Goal: Task Accomplishment & Management: Manage account settings

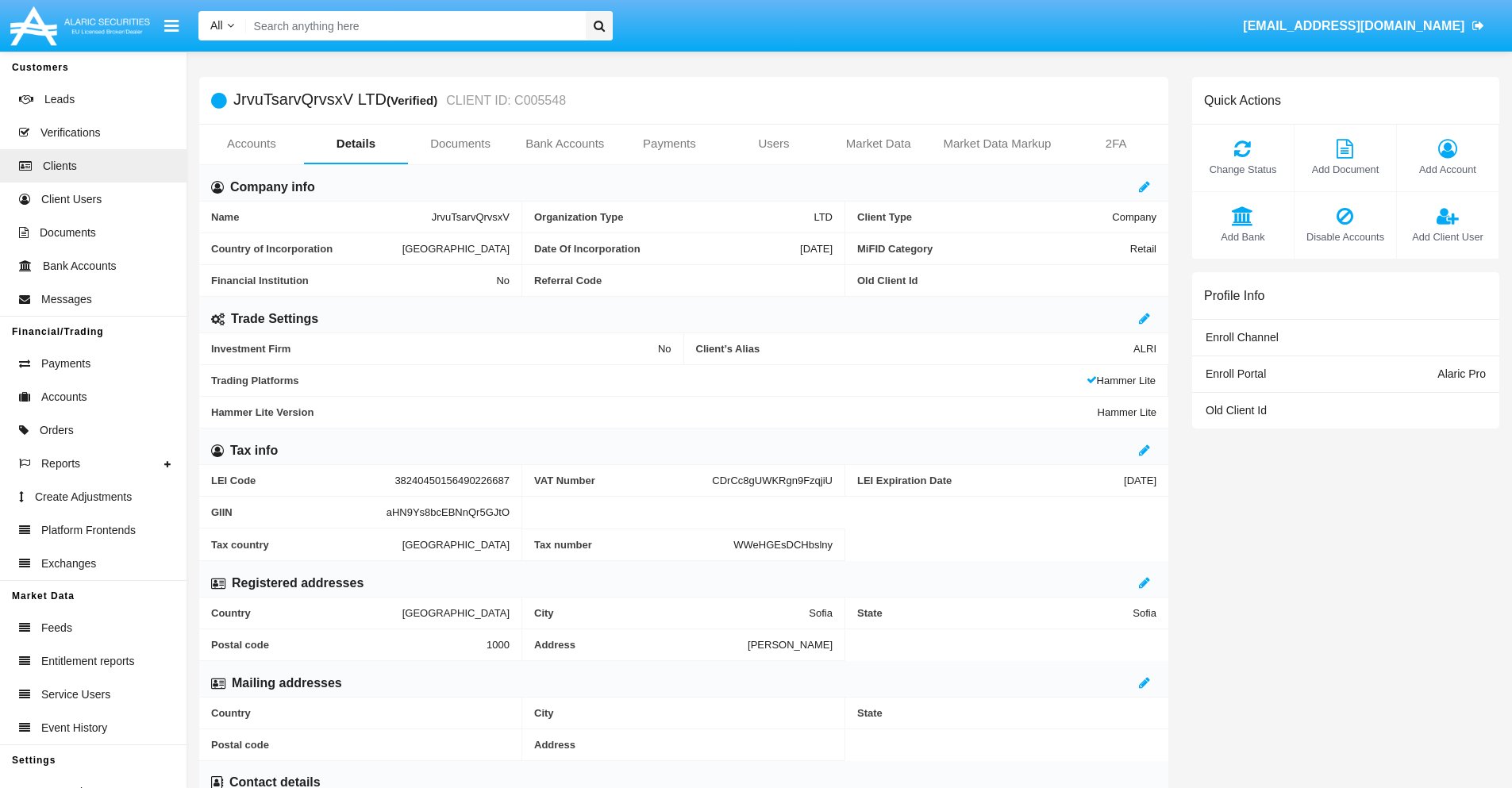
click at [1447, 169] on span "Add Account" at bounding box center [1448, 169] width 86 height 15
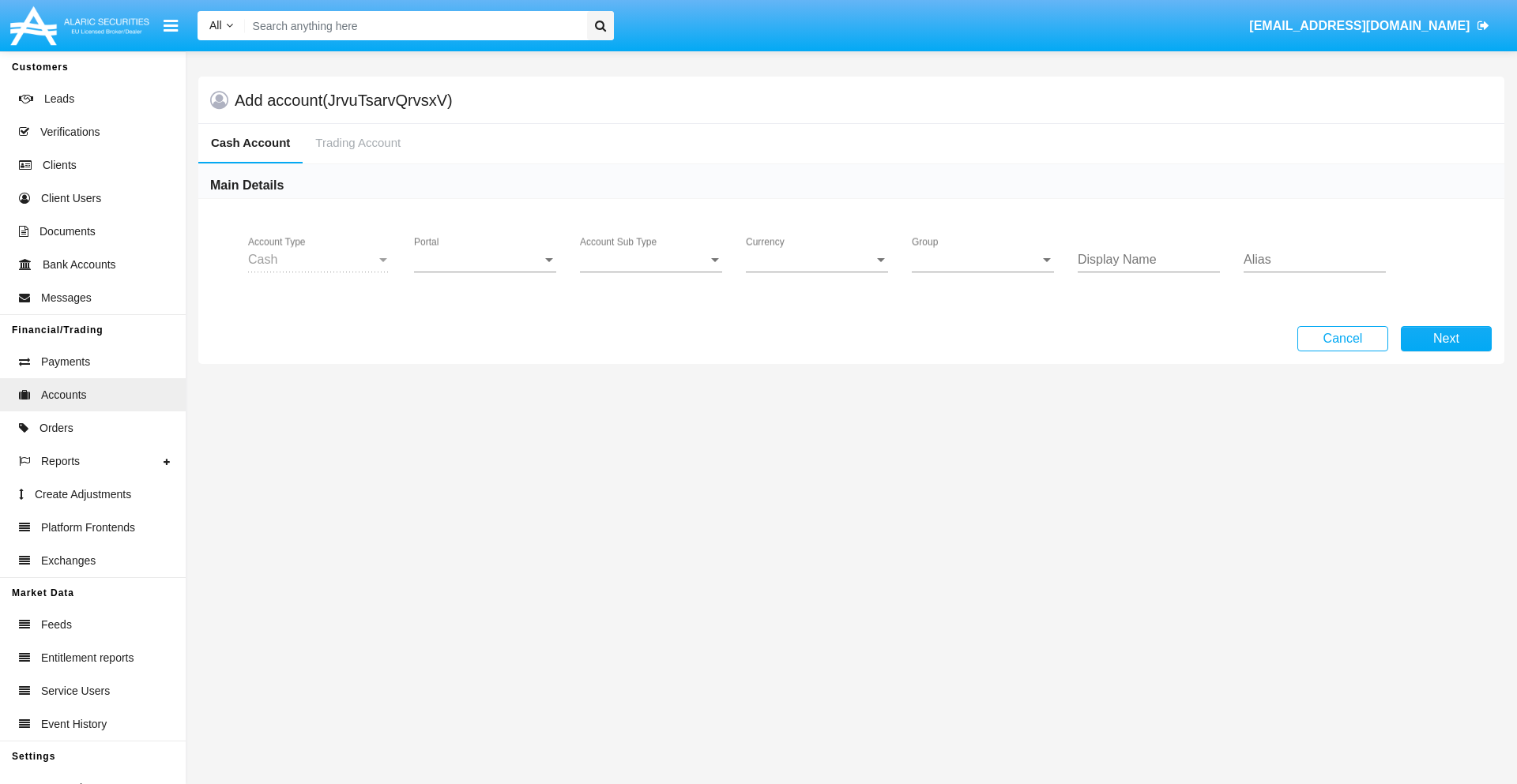
click at [485, 260] on span "Portal" at bounding box center [478, 260] width 128 height 14
click at [487, 271] on span "Alaric Pro" at bounding box center [487, 271] width 146 height 38
click at [651, 260] on span "Account Sub Type" at bounding box center [645, 260] width 128 height 14
click at [651, 271] on span "Trading Cash" at bounding box center [652, 271] width 142 height 38
click at [983, 260] on span "Group" at bounding box center [976, 260] width 128 height 14
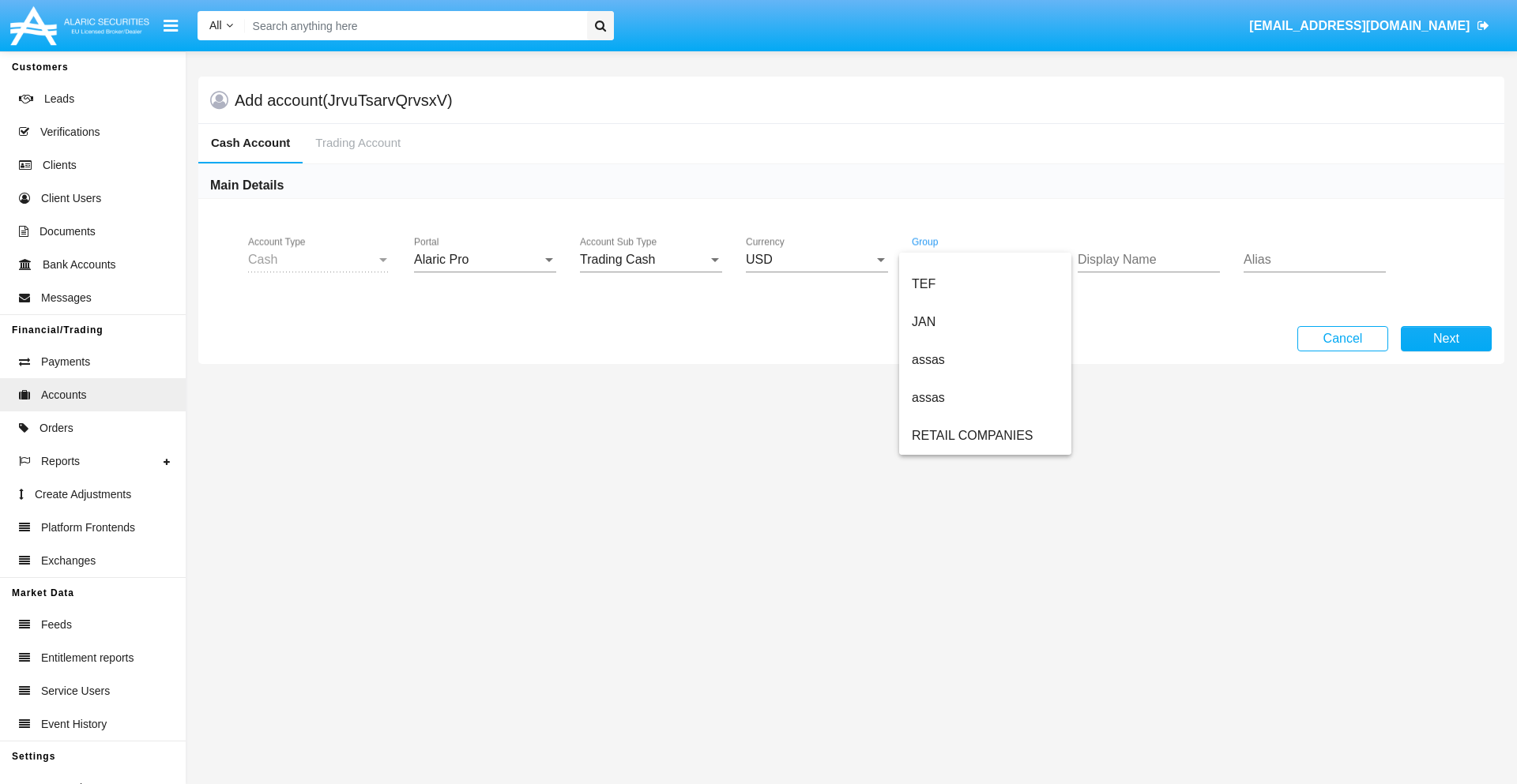
scroll to position [367, 0]
click at [985, 436] on span "ALARIC test" at bounding box center [985, 436] width 147 height 38
type input "maroon"
type input "grey"
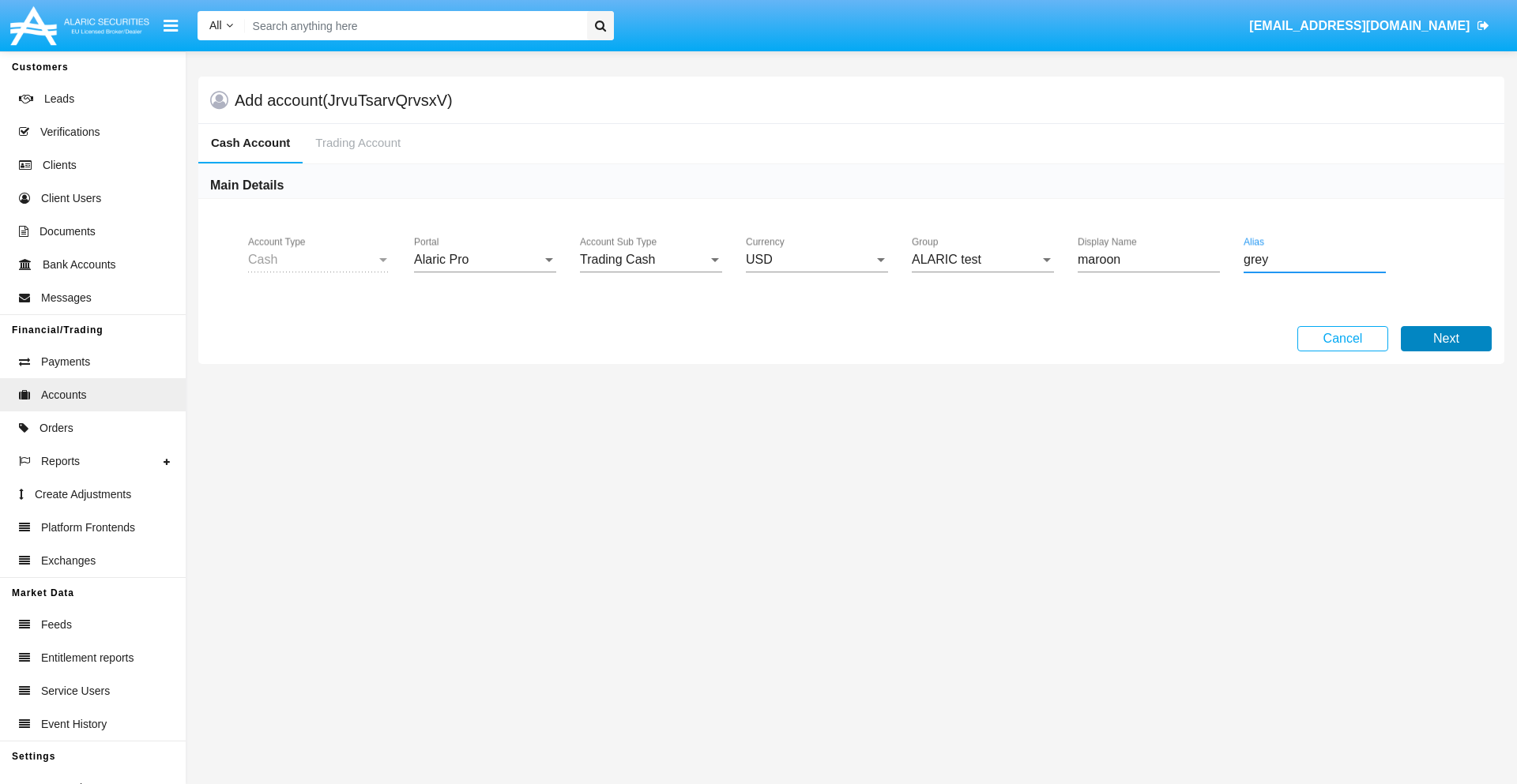
click at [1446, 339] on button "Next" at bounding box center [1447, 339] width 91 height 25
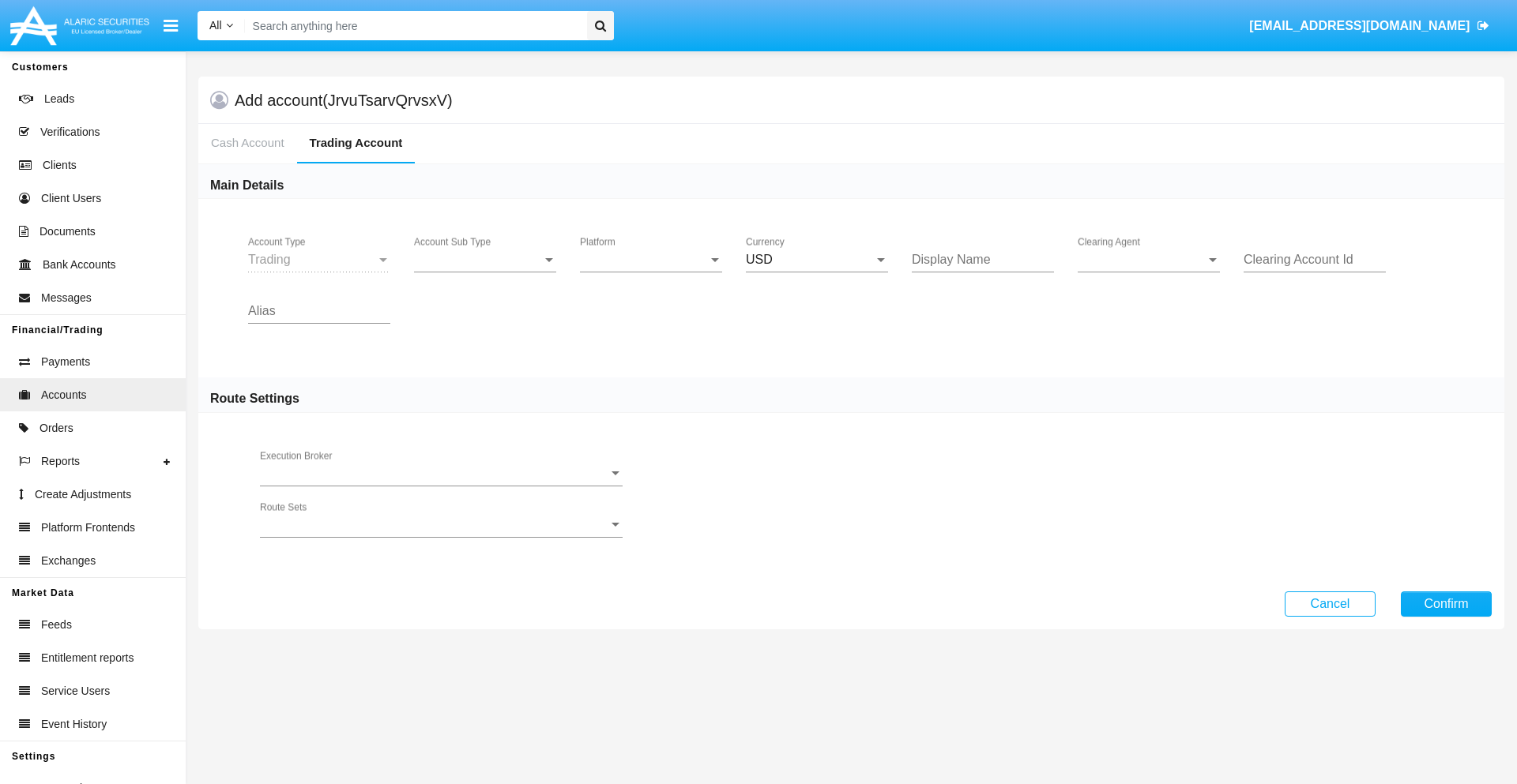
click at [485, 260] on span "Account Sub Type" at bounding box center [478, 260] width 128 height 14
click at [485, 271] on span "Trading" at bounding box center [472, 271] width 117 height 38
click at [651, 260] on span "Platform" at bounding box center [645, 260] width 128 height 14
click at [651, 271] on span "Hammer Lite" at bounding box center [652, 271] width 142 height 38
click at [1149, 260] on span "Clearing Agent" at bounding box center [1142, 260] width 128 height 14
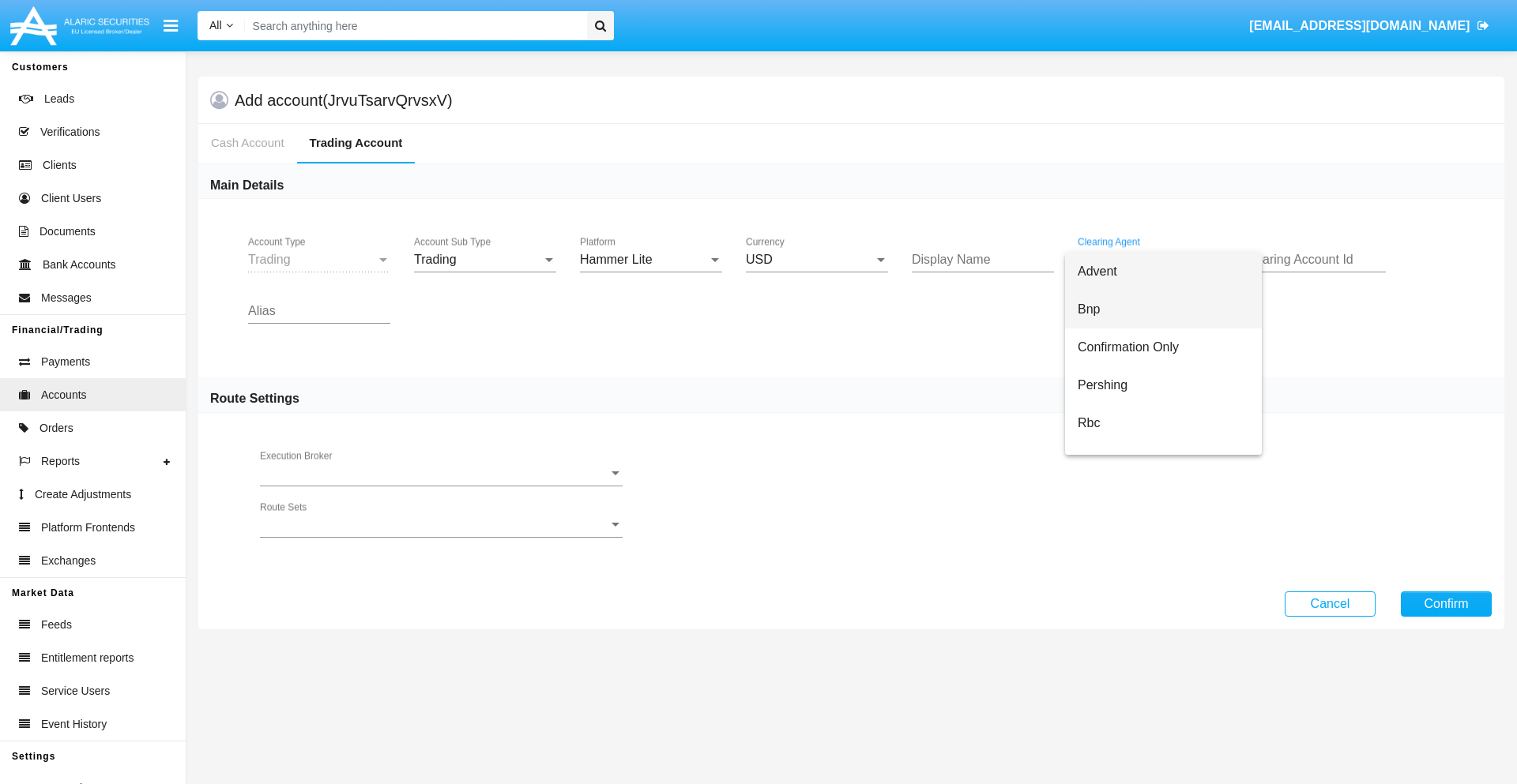
click at [1164, 310] on span "Bnp" at bounding box center [1164, 310] width 172 height 38
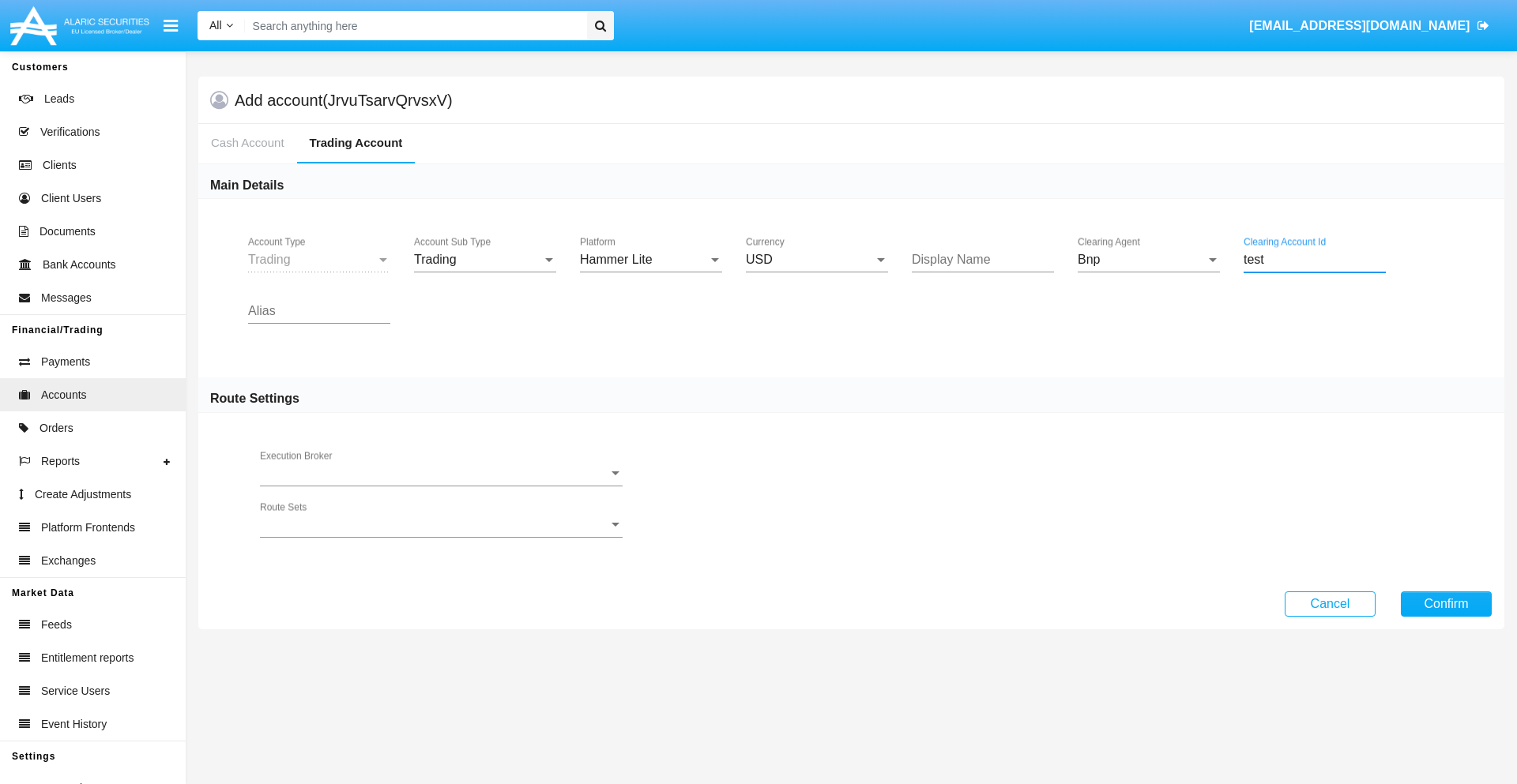
type input "test"
type input "olive"
type input "plum"
click at [1446, 603] on button "Confirm" at bounding box center [1447, 604] width 91 height 25
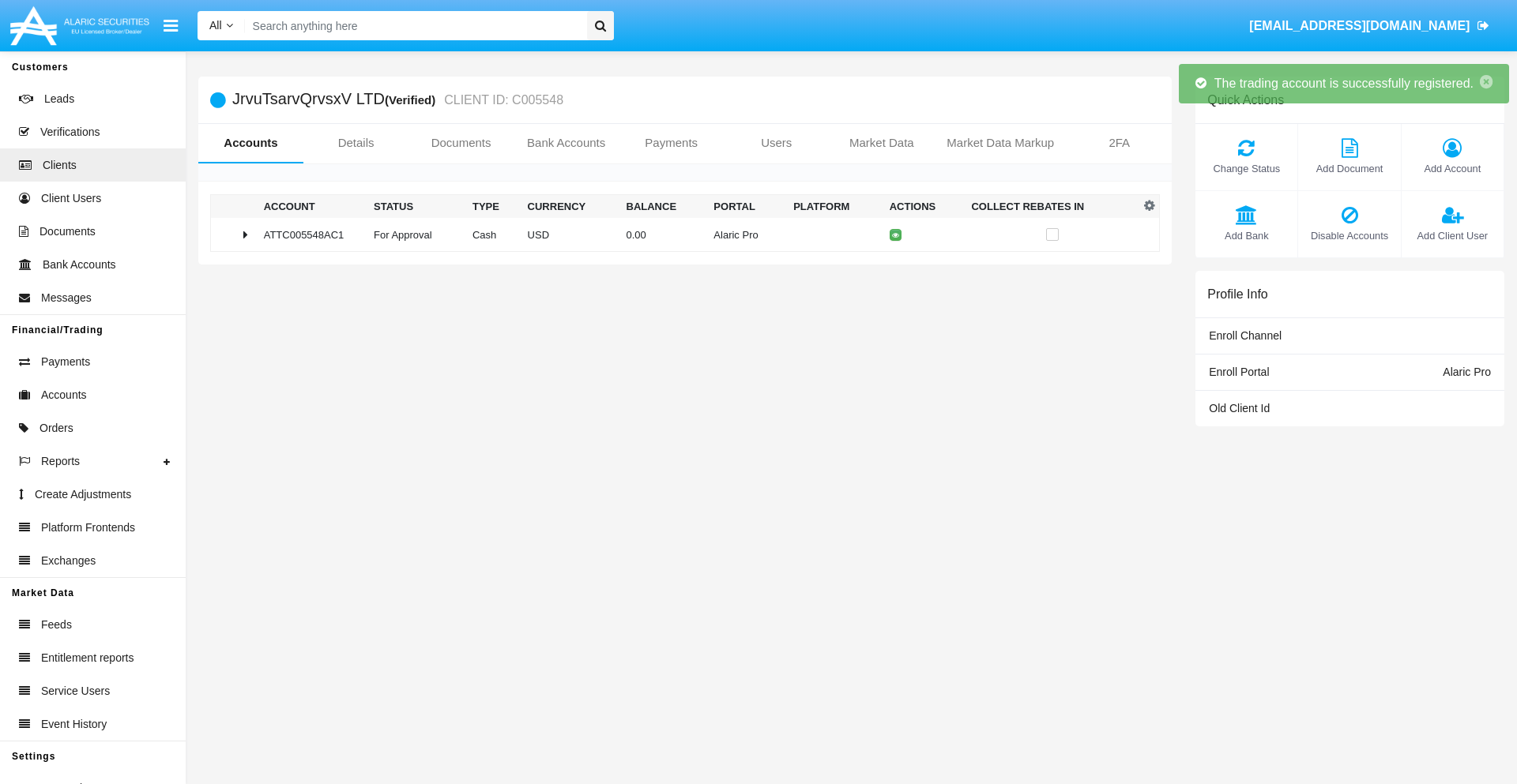
click at [678, 235] on td "0.00" at bounding box center [664, 235] width 88 height 34
click at [896, 235] on icon at bounding box center [900, 235] width 7 height 7
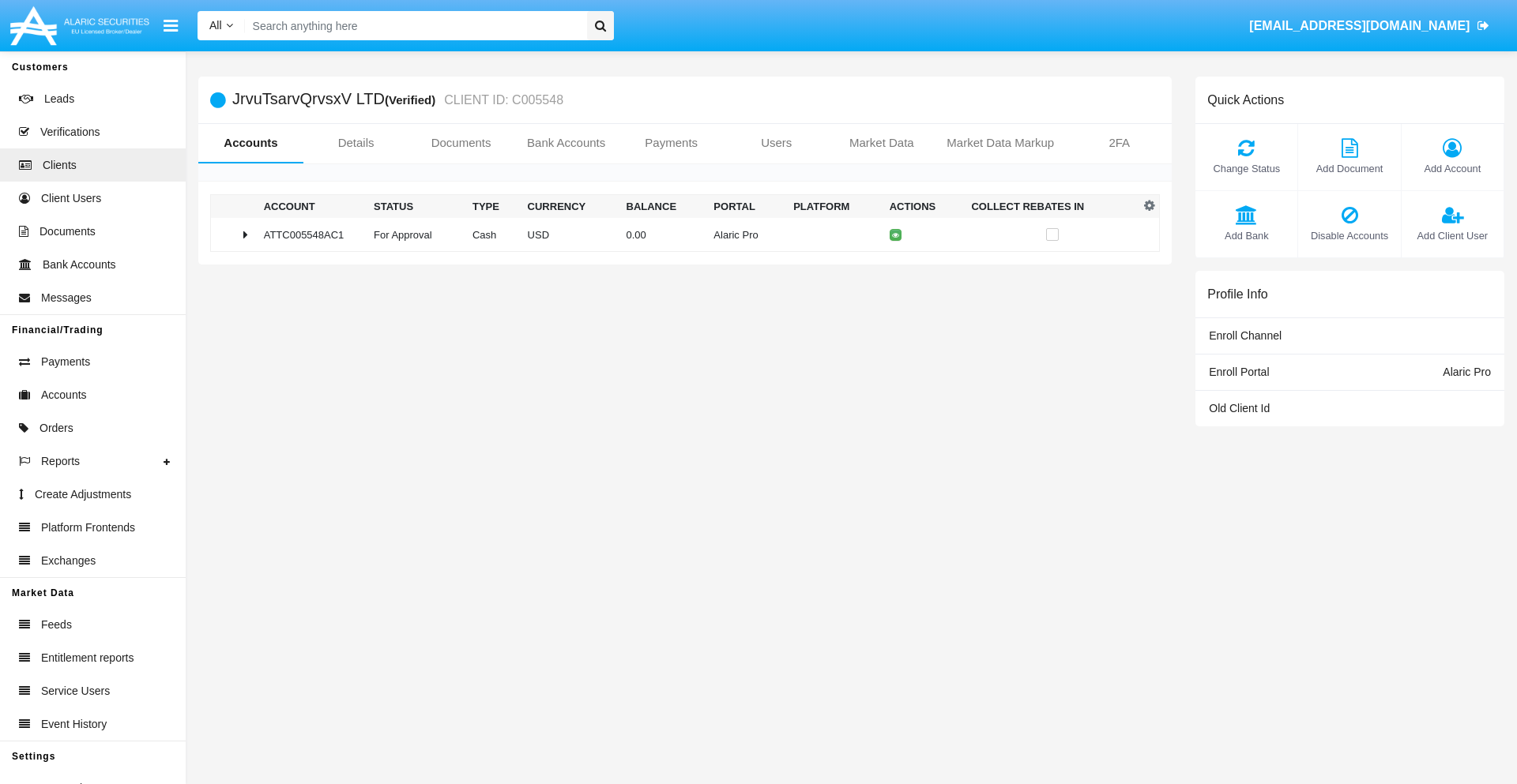
click at [678, 235] on td "0.00" at bounding box center [664, 235] width 88 height 34
click at [896, 268] on icon at bounding box center [900, 268] width 7 height 7
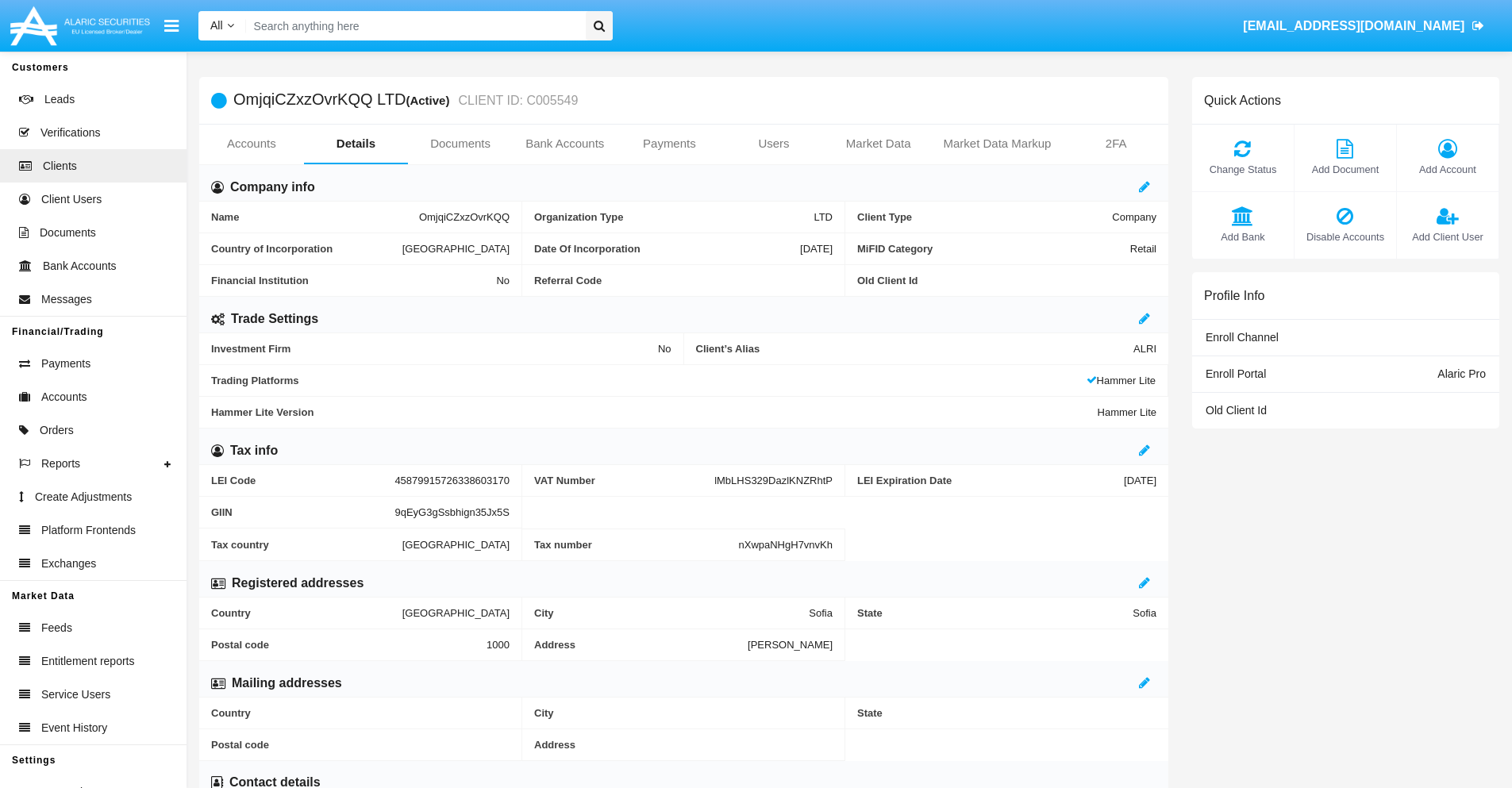
click at [250, 144] on link "Accounts" at bounding box center [251, 143] width 105 height 38
click at [1447, 169] on span "Add Account" at bounding box center [1448, 169] width 86 height 15
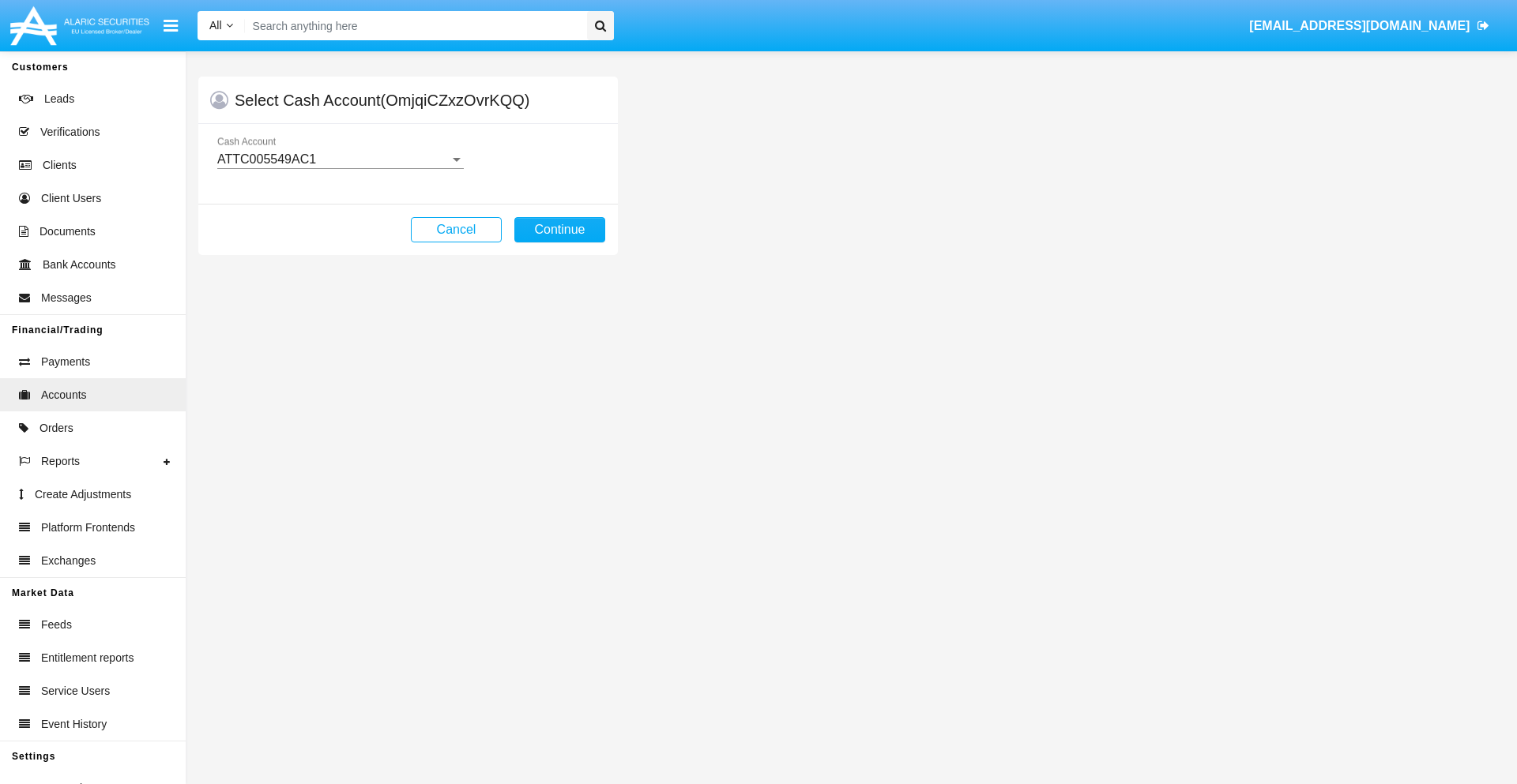
click at [340, 159] on div "ATTC005549AC1" at bounding box center [333, 159] width 232 height 14
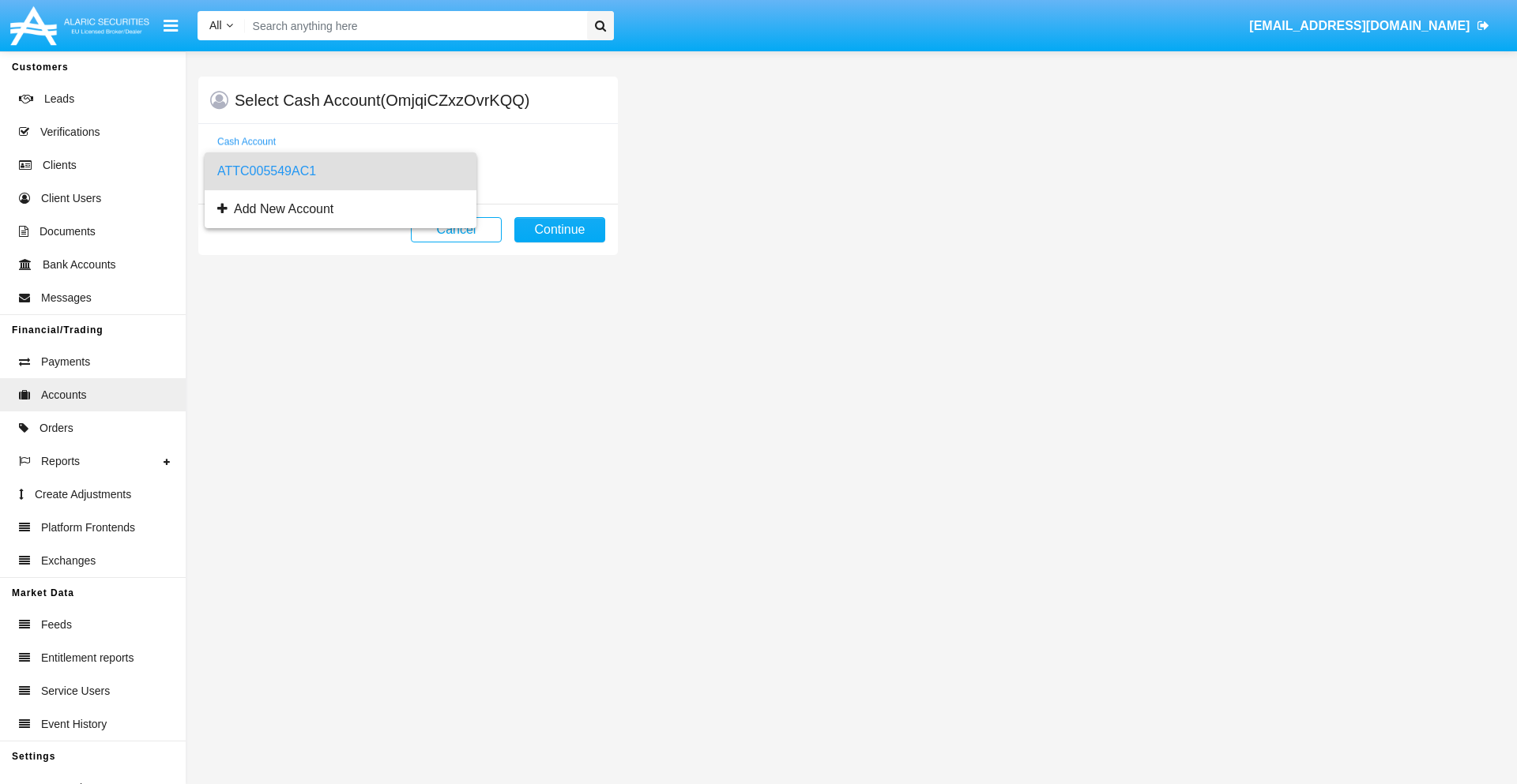
click at [340, 172] on span "ATTC005549AC1" at bounding box center [340, 171] width 247 height 38
click at [559, 230] on button "Continue" at bounding box center [560, 230] width 91 height 25
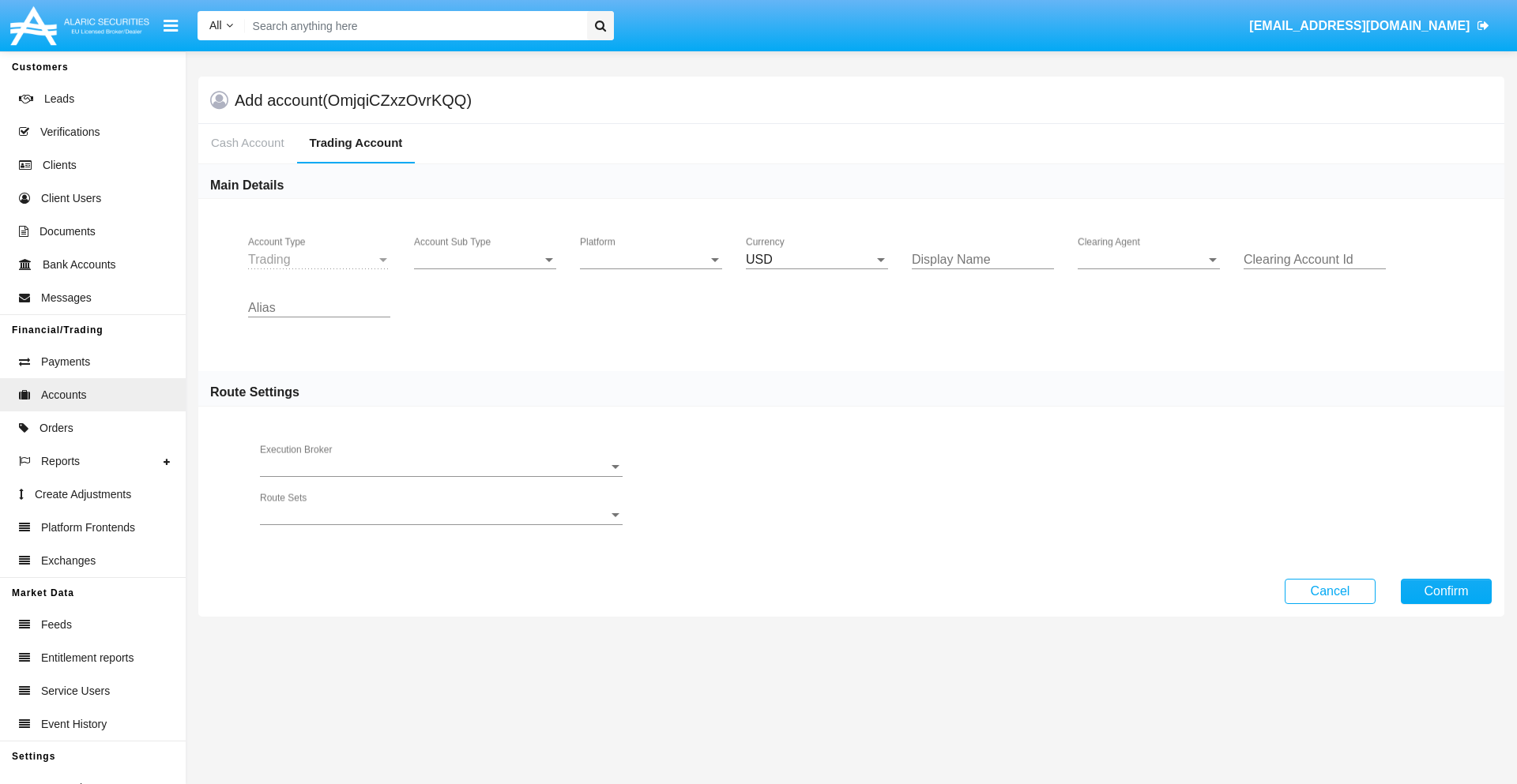
click at [485, 260] on span "Account Sub Type" at bounding box center [478, 260] width 128 height 14
click at [485, 271] on span "Trading" at bounding box center [485, 271] width 142 height 38
click at [651, 260] on span "Platform" at bounding box center [645, 260] width 128 height 14
click at [651, 271] on span "Hammer Lite" at bounding box center [652, 271] width 142 height 38
click at [1149, 260] on span "Clearing Agent" at bounding box center [1142, 260] width 128 height 14
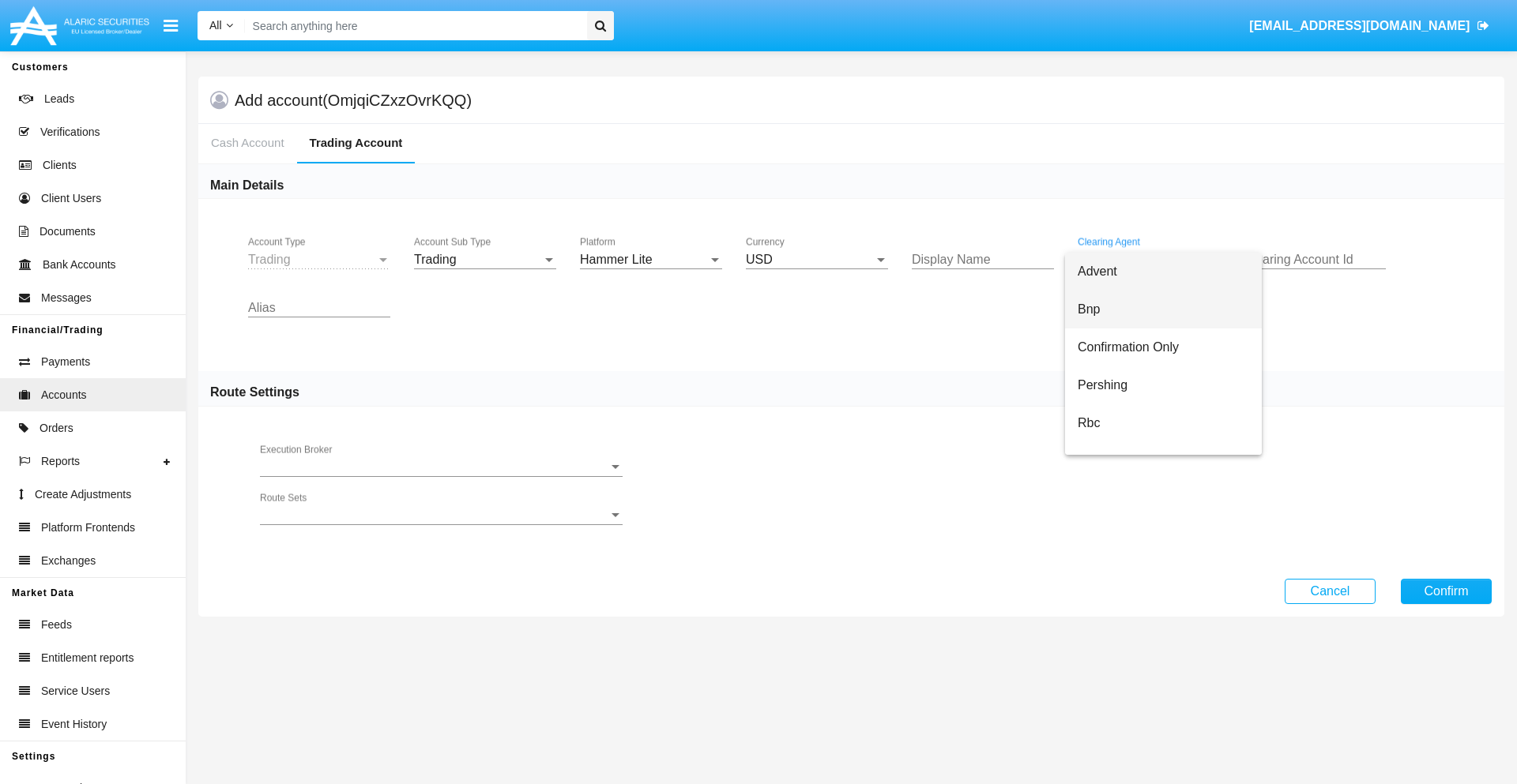
click at [1164, 310] on span "Bnp" at bounding box center [1164, 310] width 172 height 38
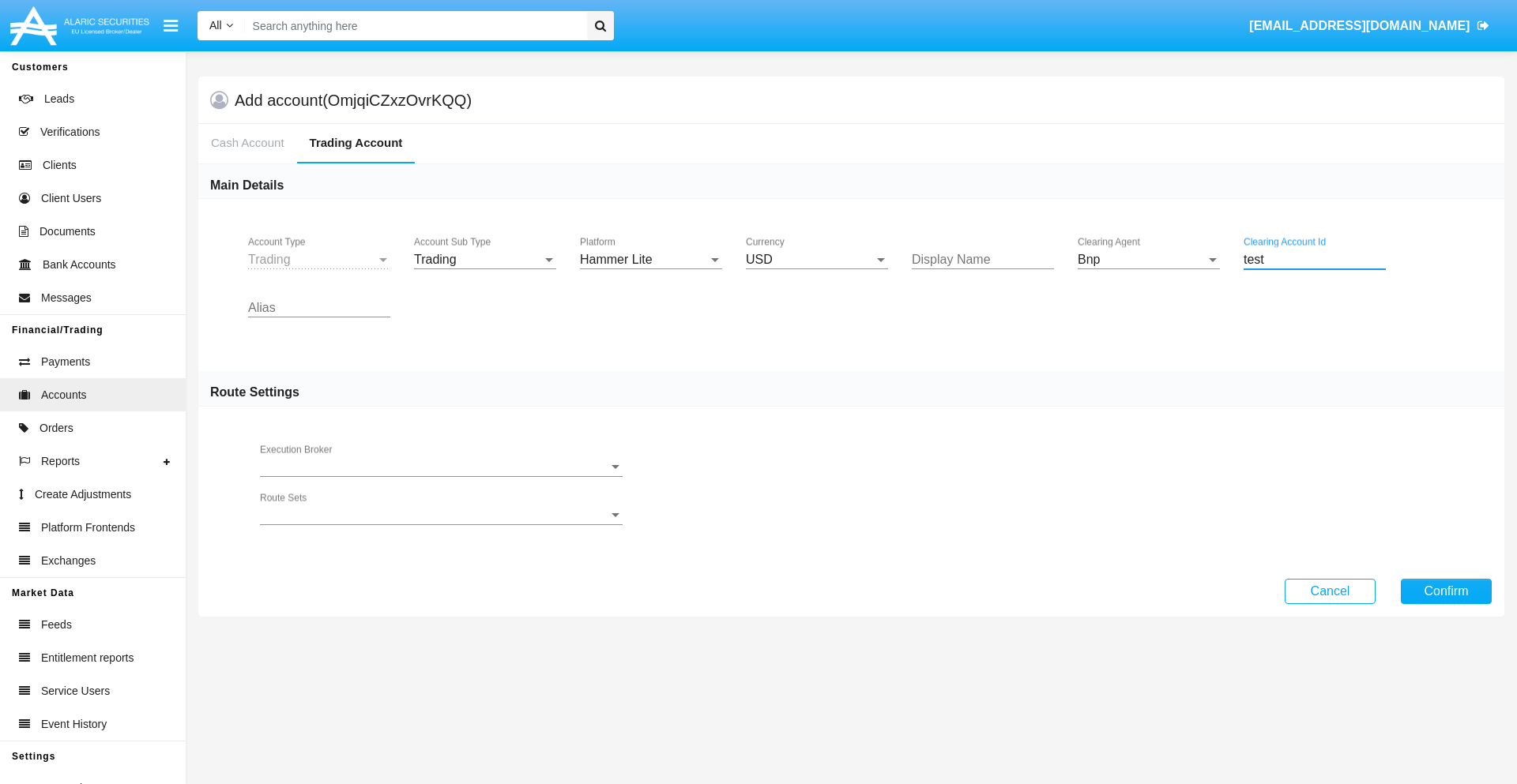
type input "test"
type input "salmon"
type input "purple"
click at [1446, 591] on button "Confirm" at bounding box center [1447, 592] width 91 height 25
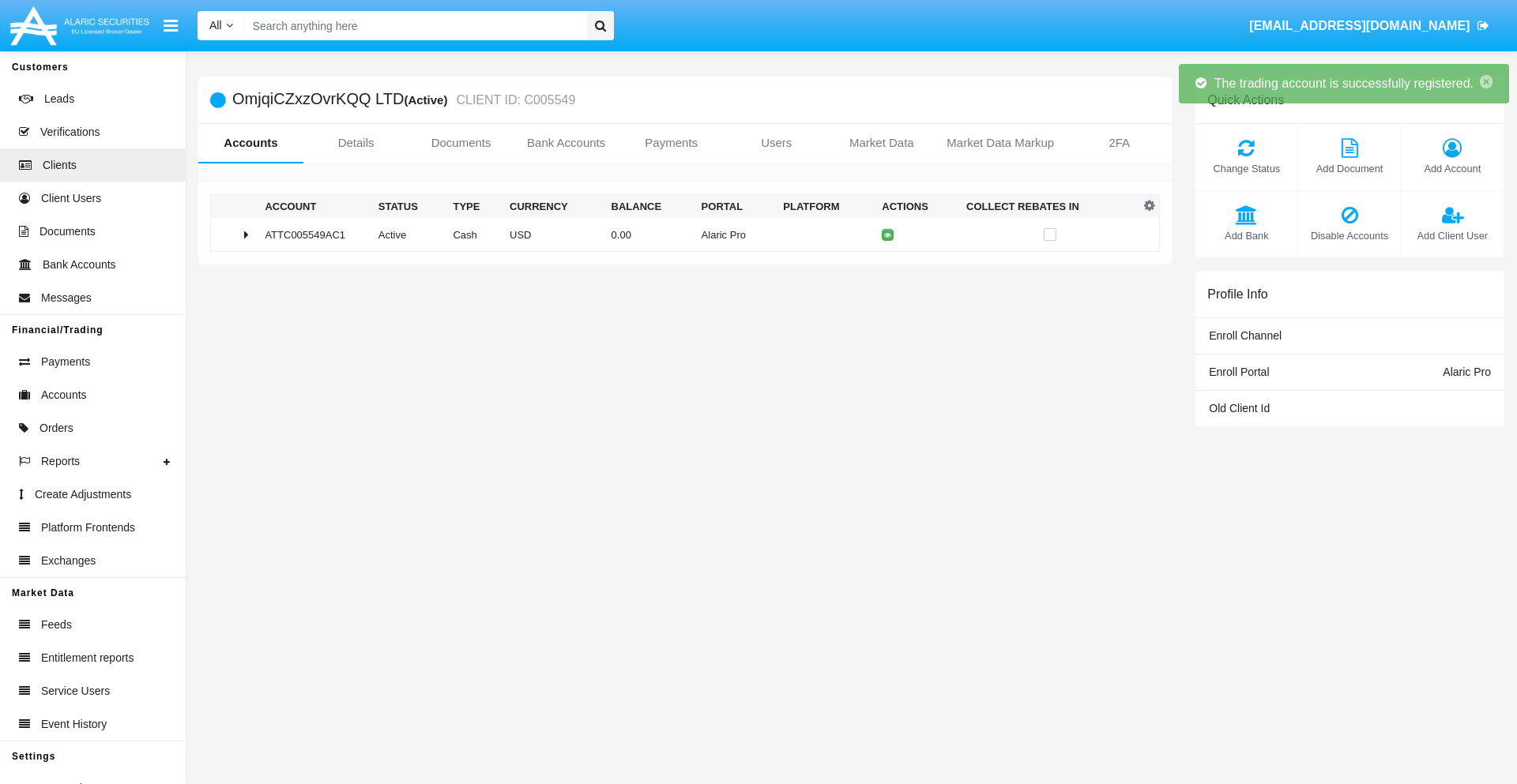
click at [678, 235] on td "0.00" at bounding box center [650, 235] width 90 height 34
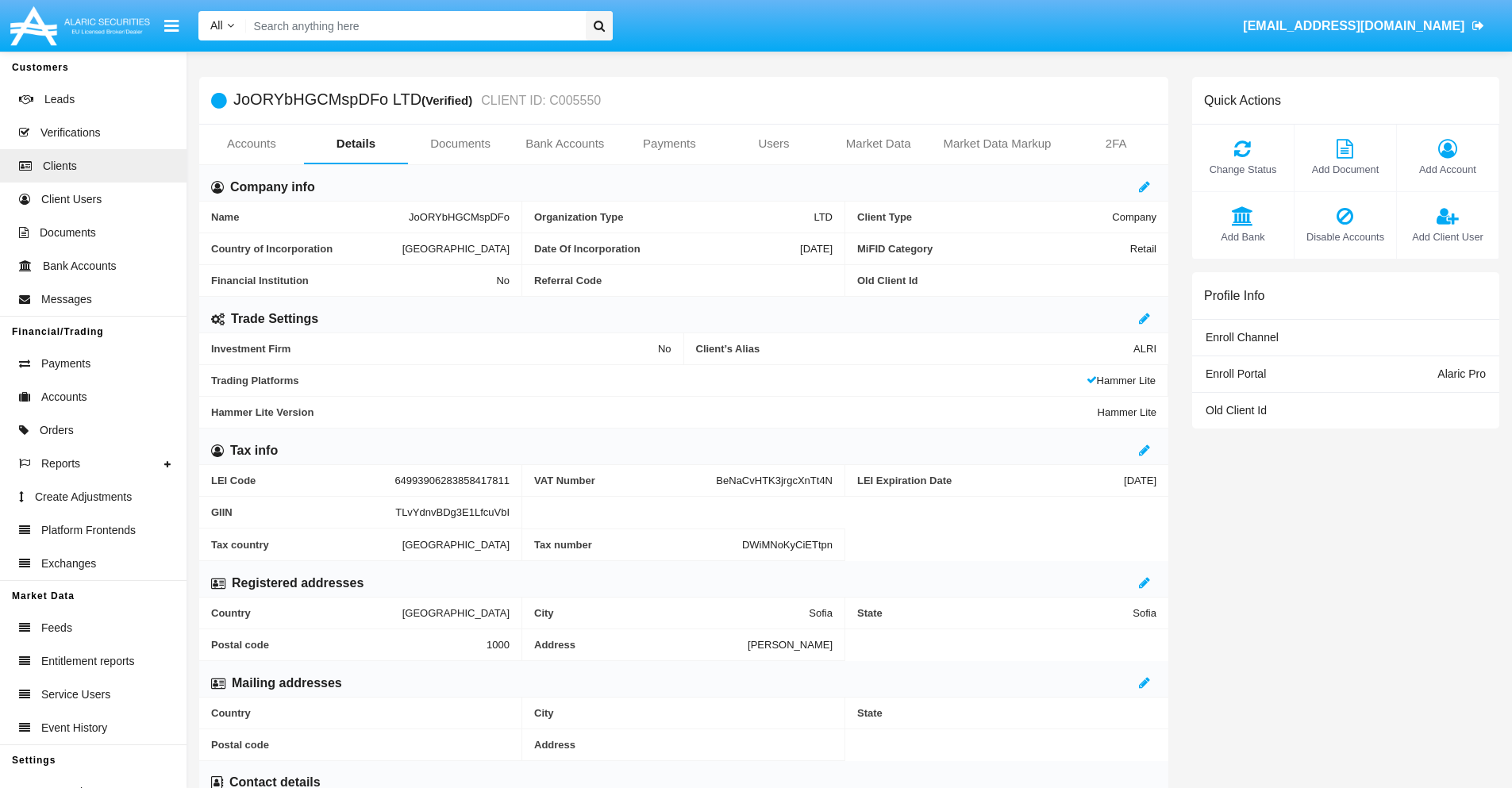
click at [250, 144] on link "Accounts" at bounding box center [251, 143] width 105 height 38
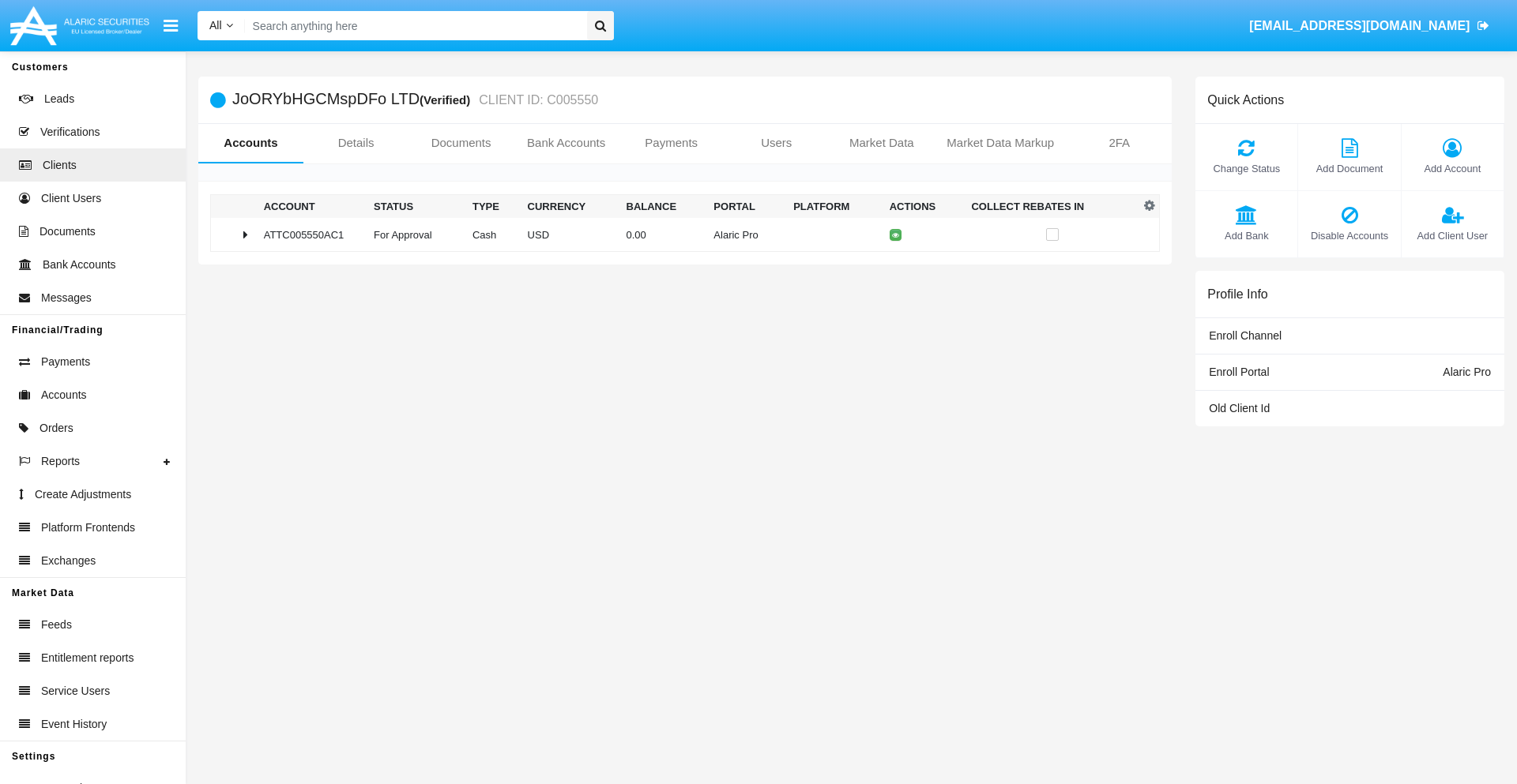
click at [1246, 168] on span "Change Status" at bounding box center [1246, 168] width 86 height 15
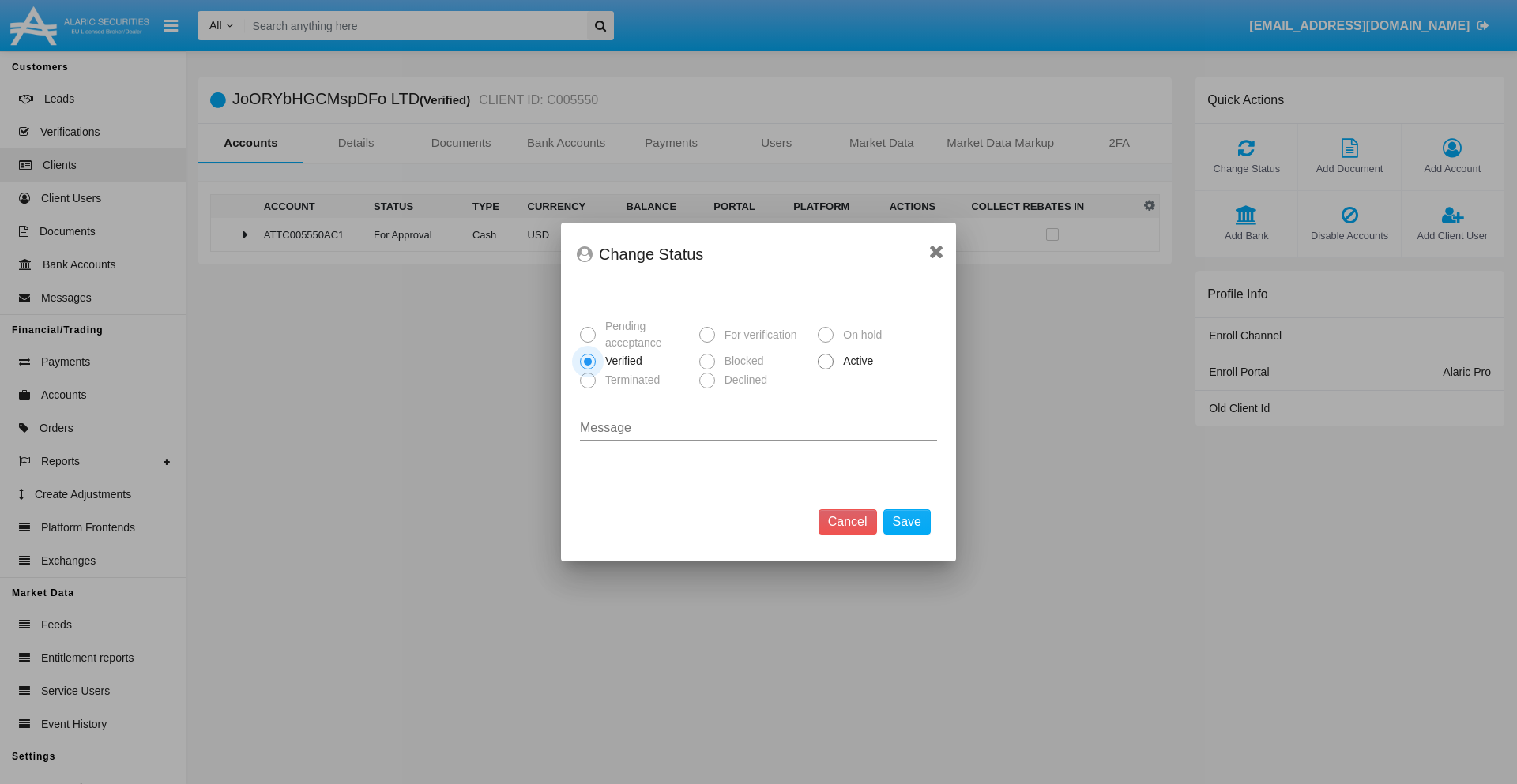
click at [855, 361] on span "Active" at bounding box center [855, 361] width 44 height 17
click at [826, 369] on input "Active" at bounding box center [825, 369] width 1 height 1
radio input "true"
click at [906, 522] on button "Save" at bounding box center [906, 522] width 47 height 25
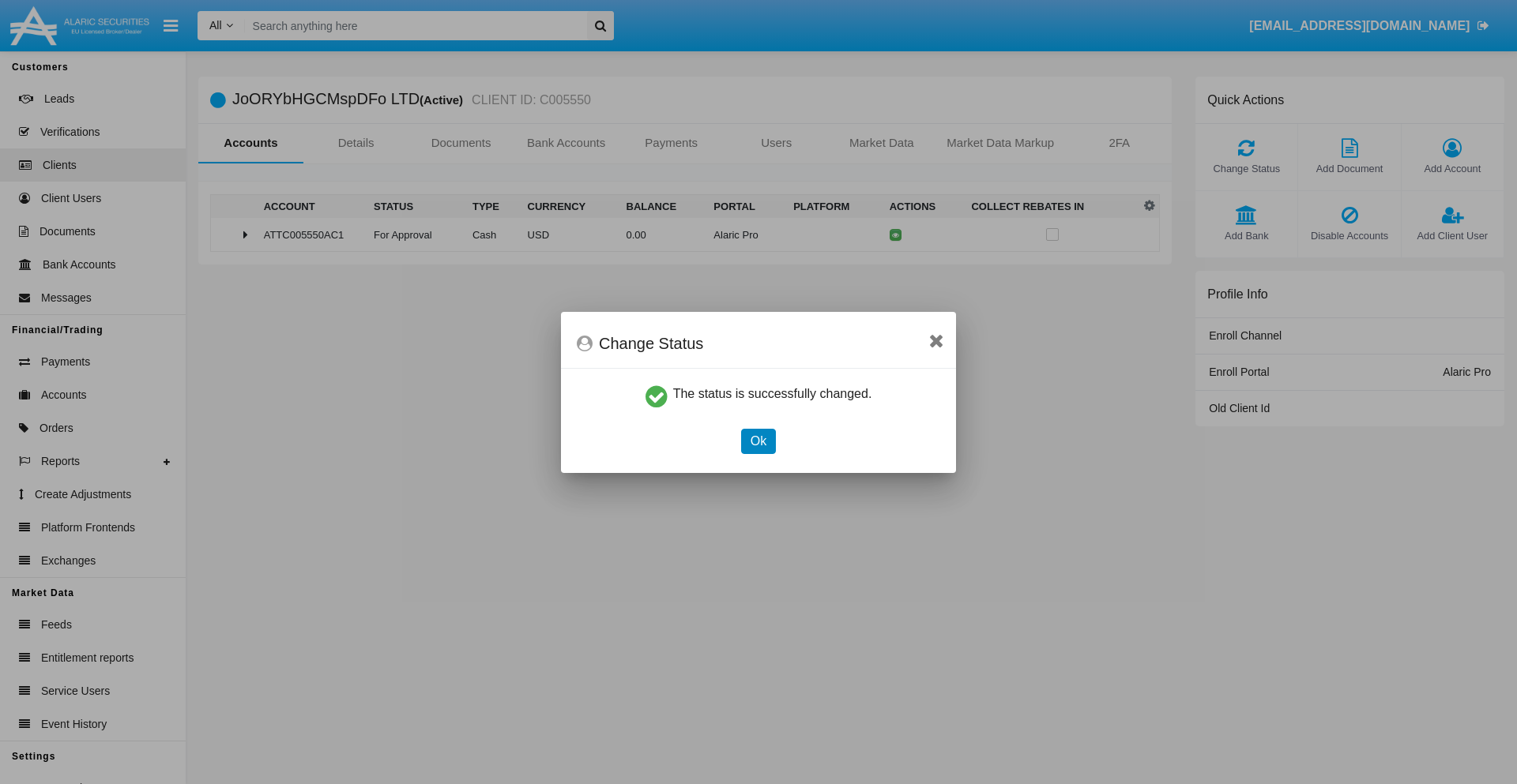
click at [758, 440] on button "Ok" at bounding box center [758, 441] width 35 height 25
